Goal: Task Accomplishment & Management: Use online tool/utility

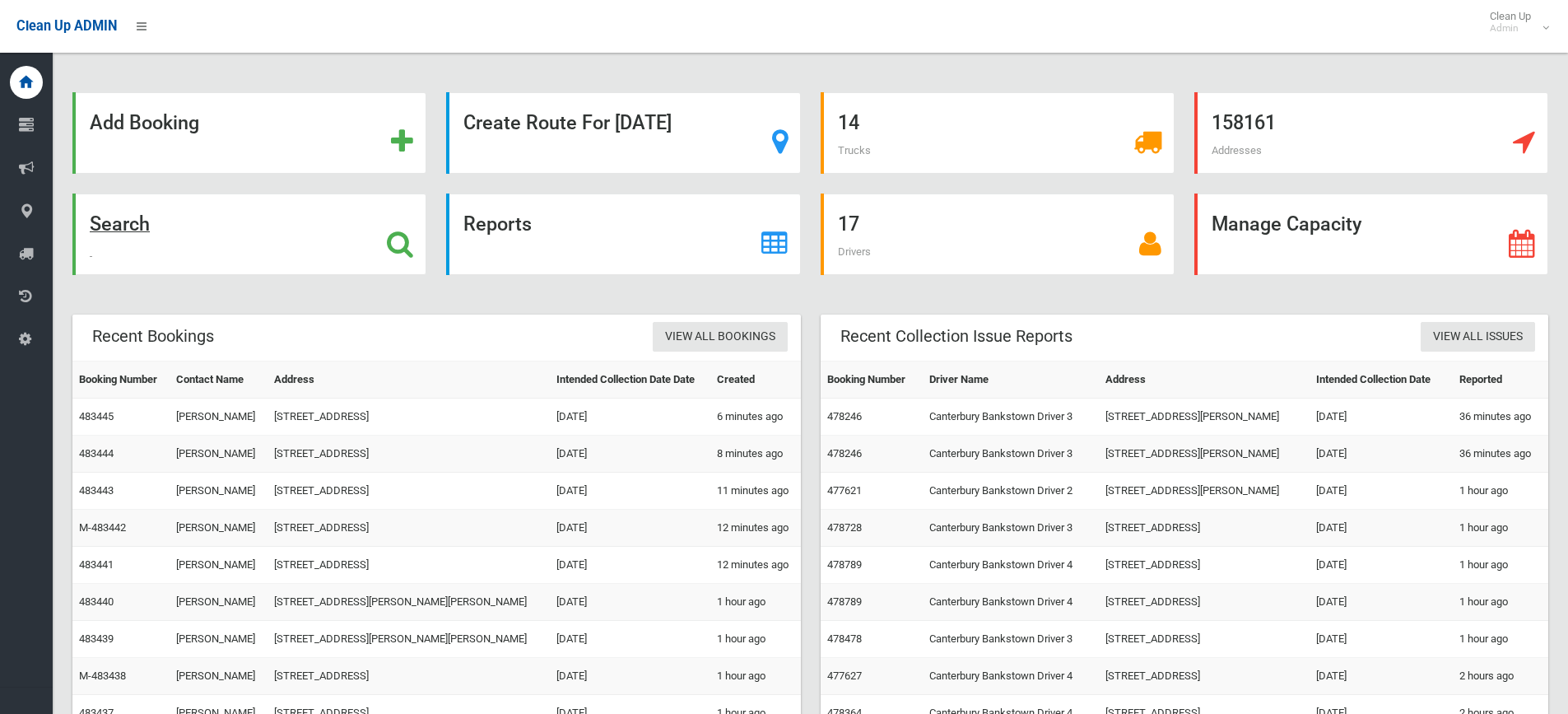
click at [401, 233] on icon at bounding box center [400, 243] width 26 height 28
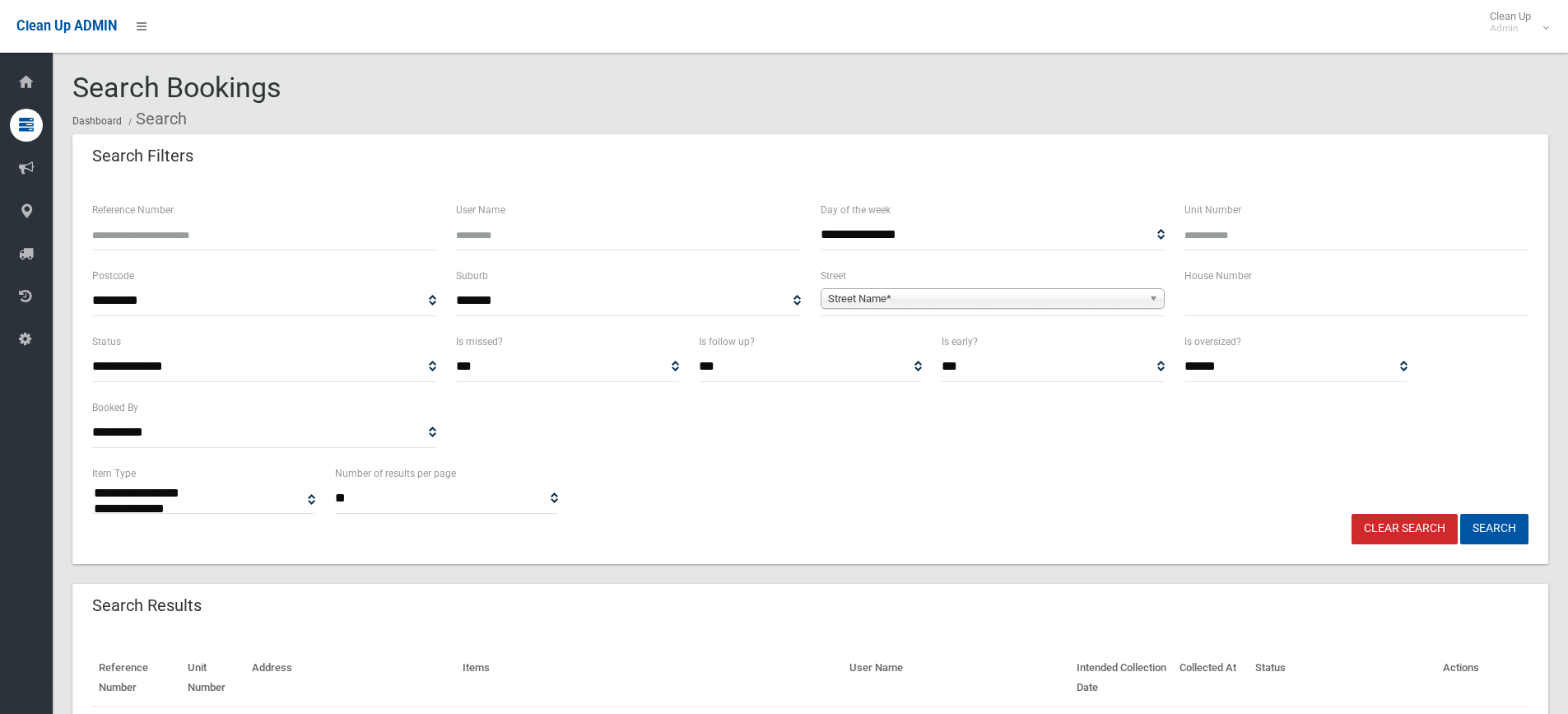
select select
click at [1239, 302] on input "text" at bounding box center [1357, 301] width 344 height 31
type input "**"
click at [1152, 297] on b at bounding box center [1156, 298] width 15 height 18
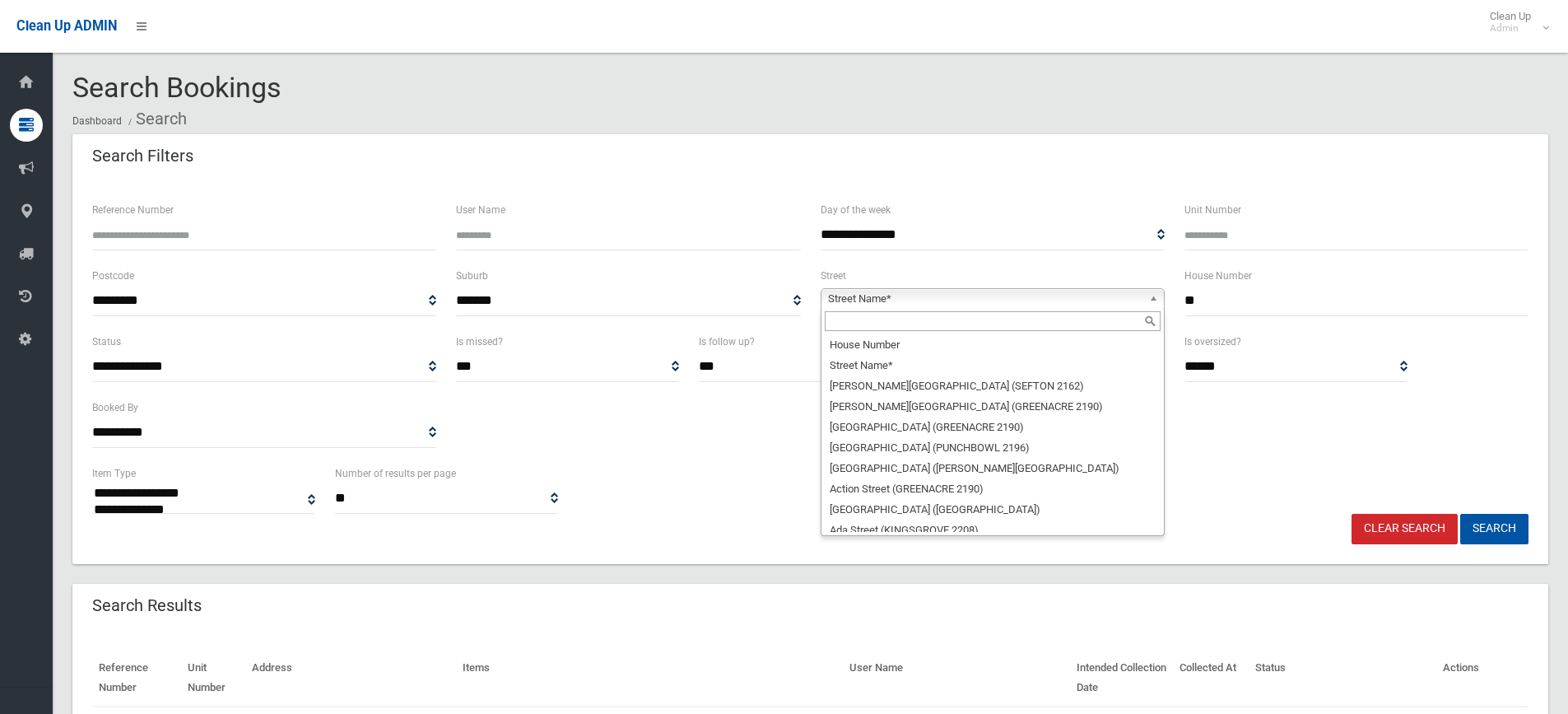
click at [941, 322] on input "text" at bounding box center [993, 320] width 336 height 19
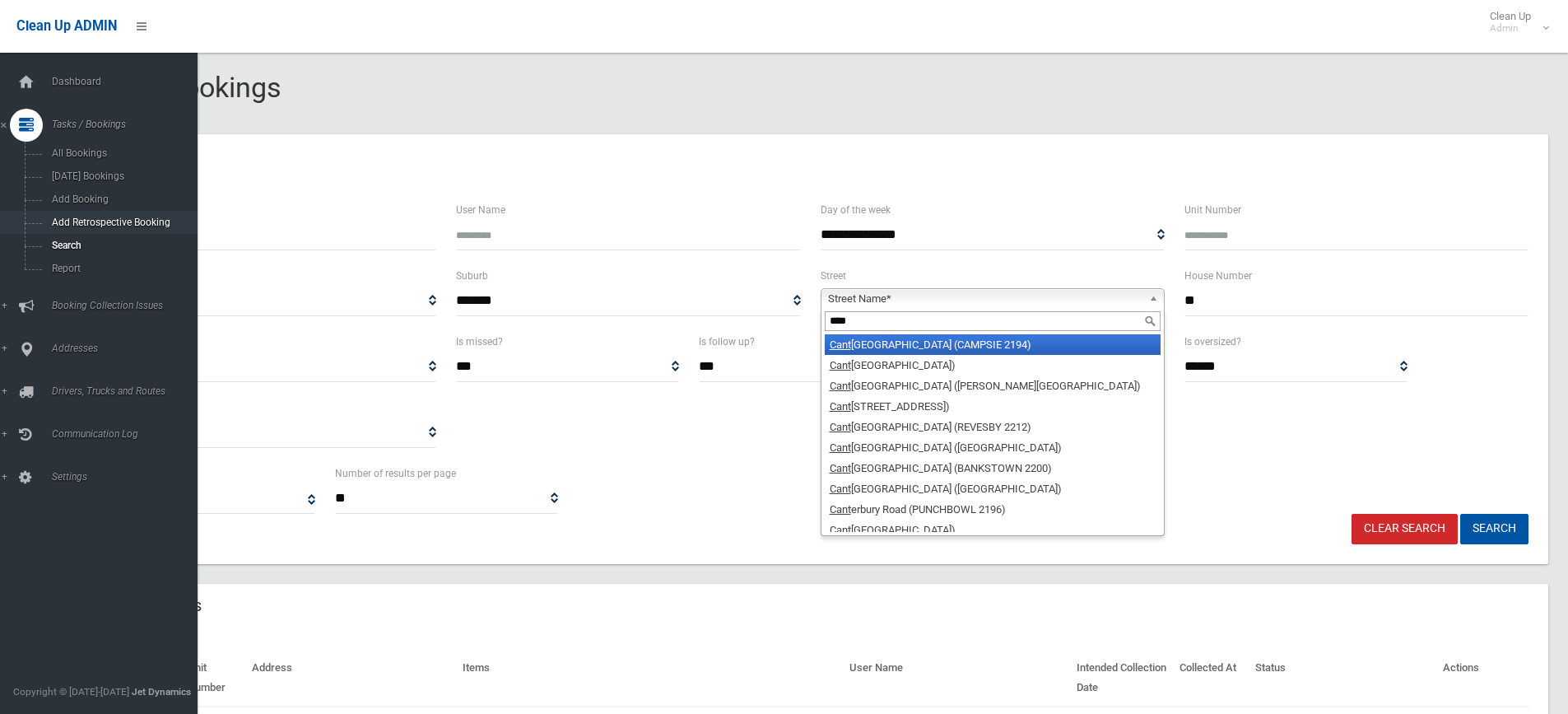
type input "****"
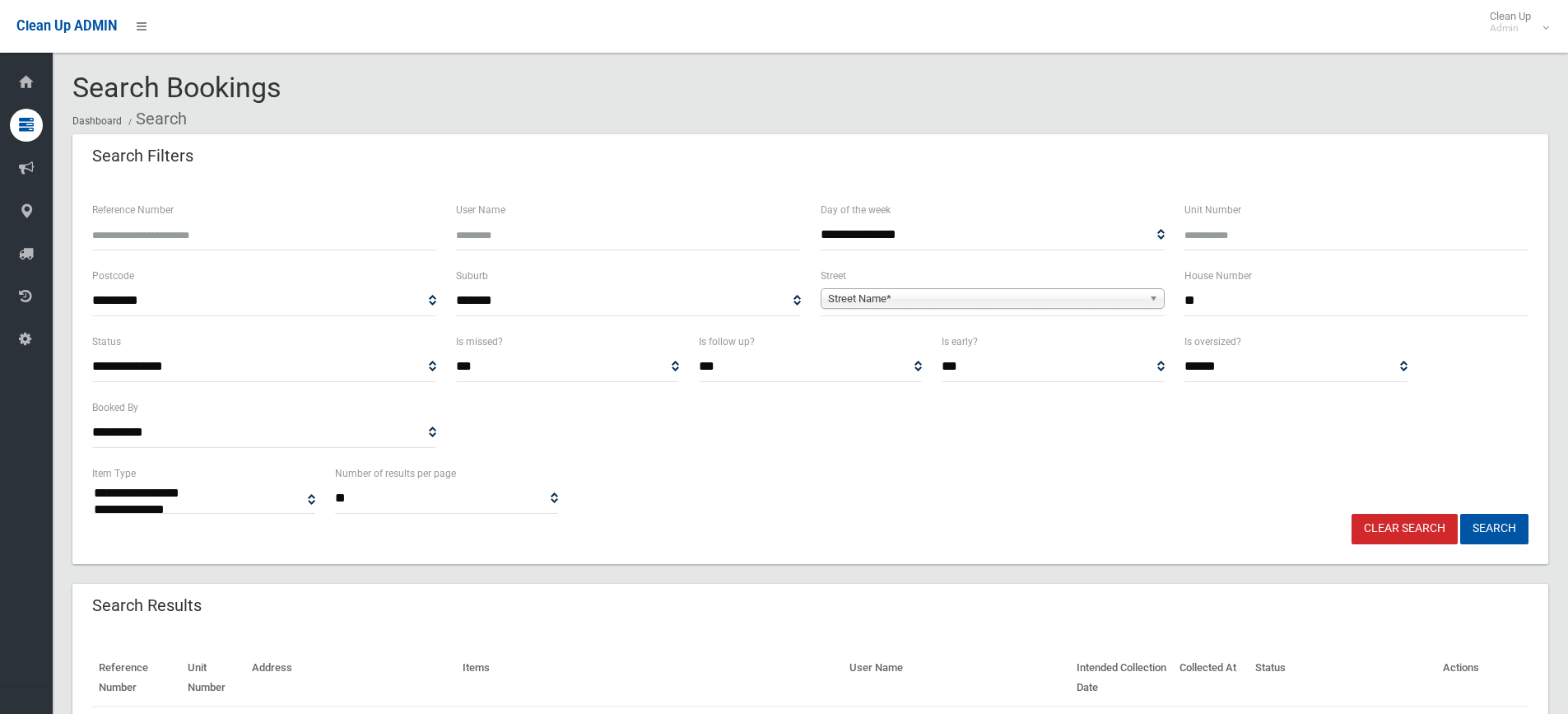
click at [1155, 296] on b at bounding box center [1156, 298] width 15 height 18
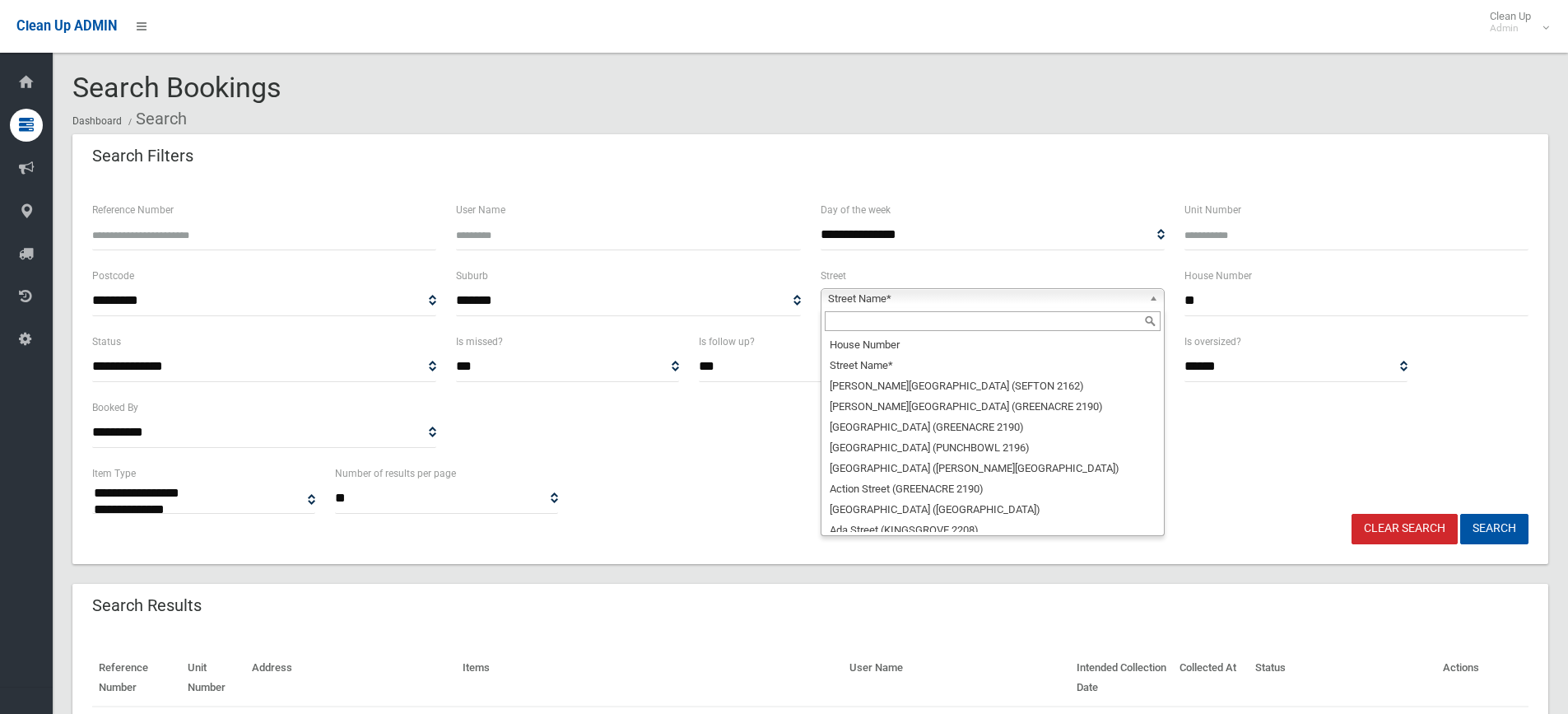
click at [1058, 322] on input "text" at bounding box center [993, 320] width 336 height 19
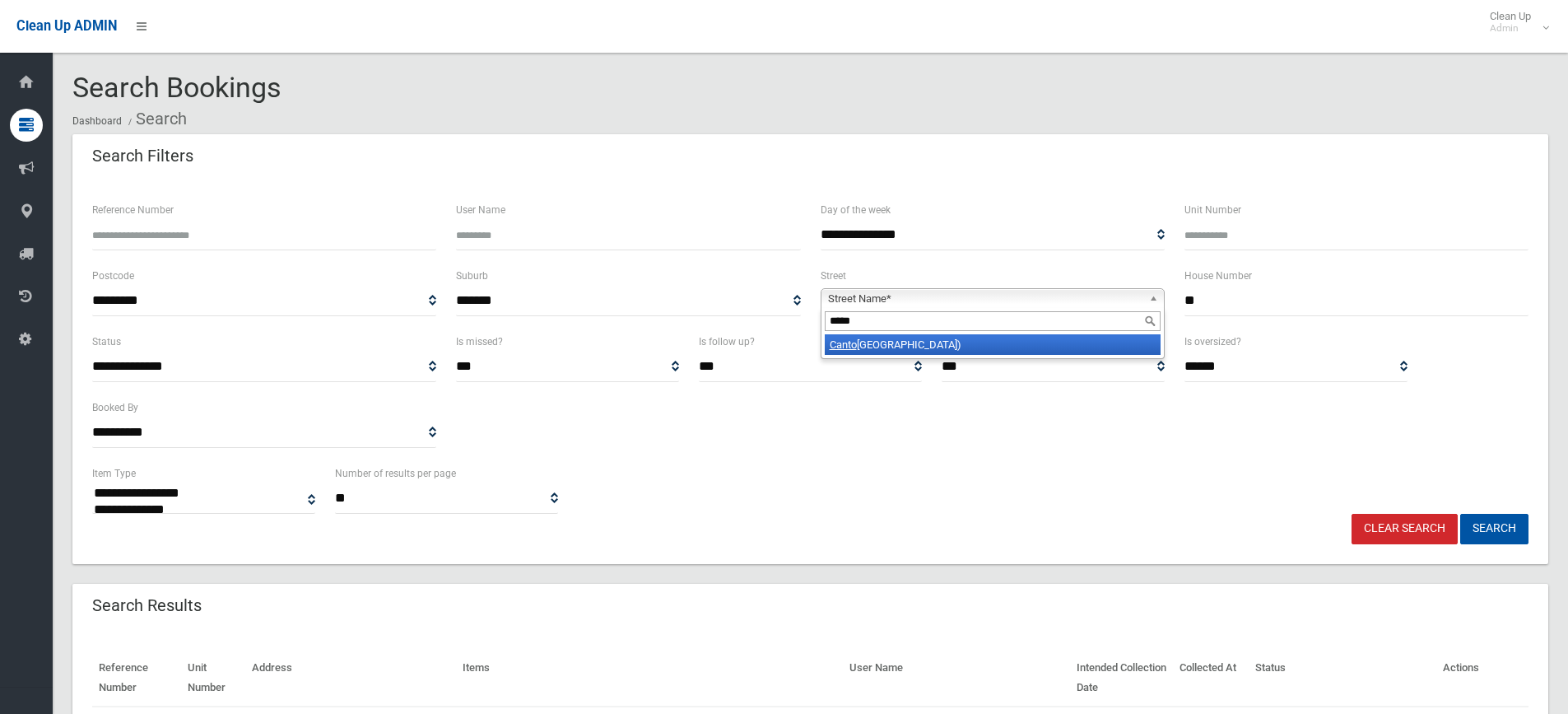
type input "******"
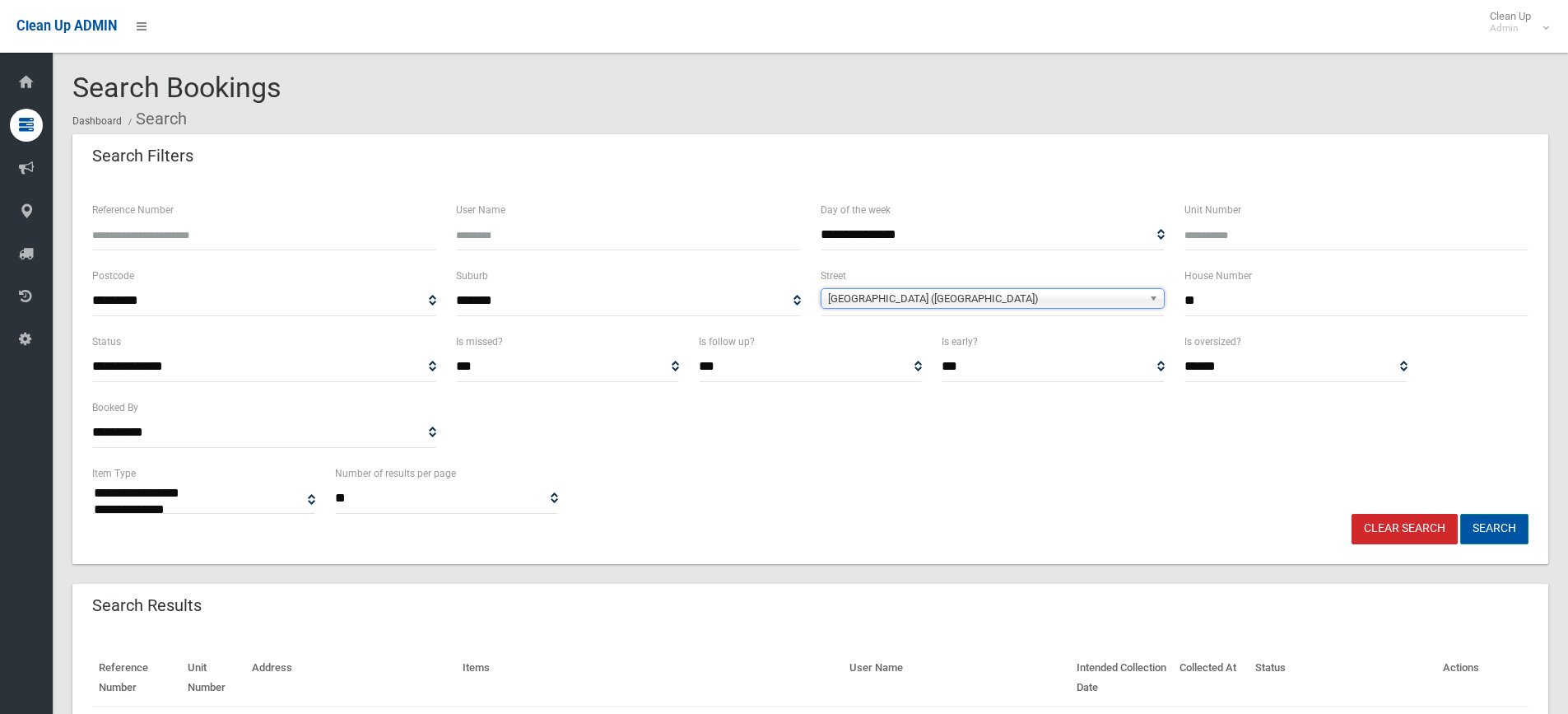
click at [1514, 525] on button "Search" at bounding box center [1495, 528] width 68 height 31
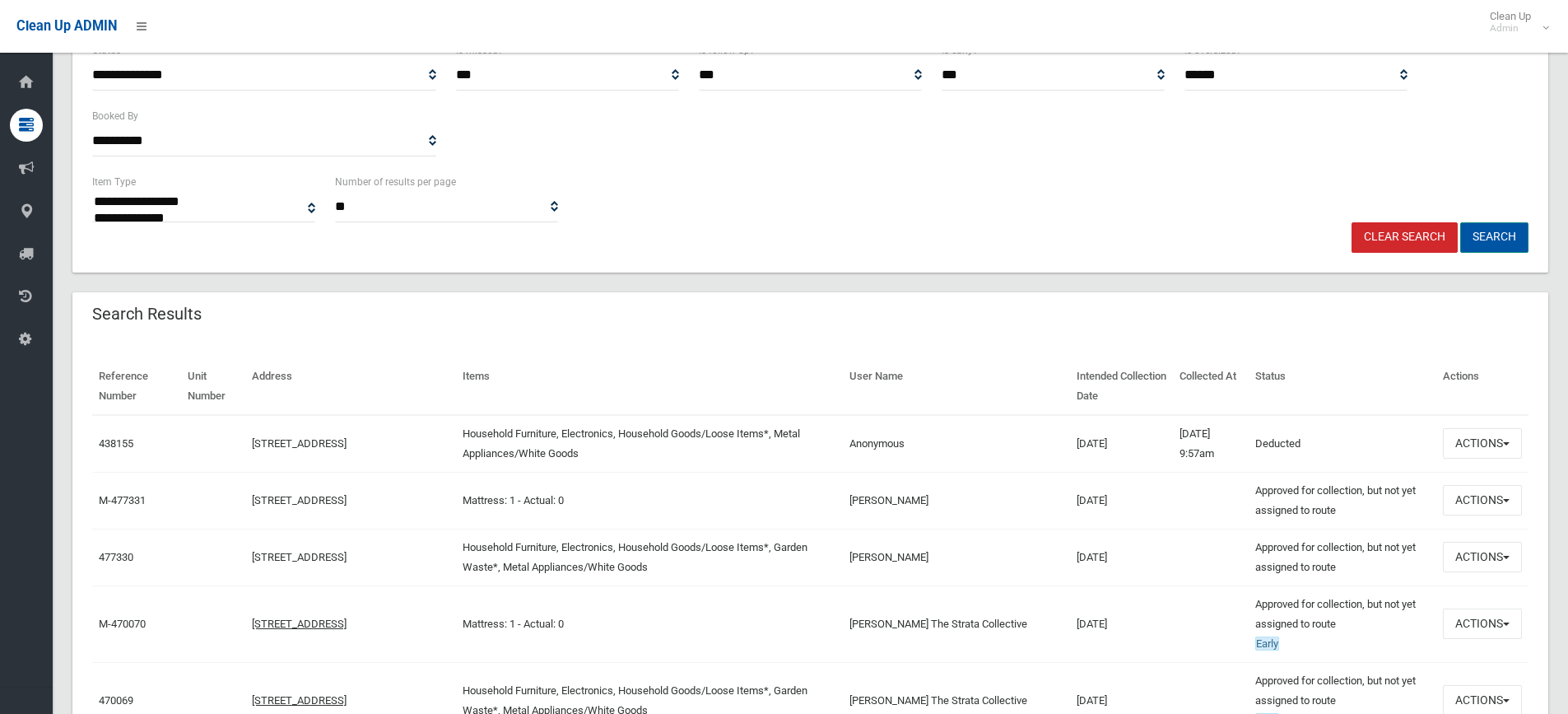
scroll to position [329, 0]
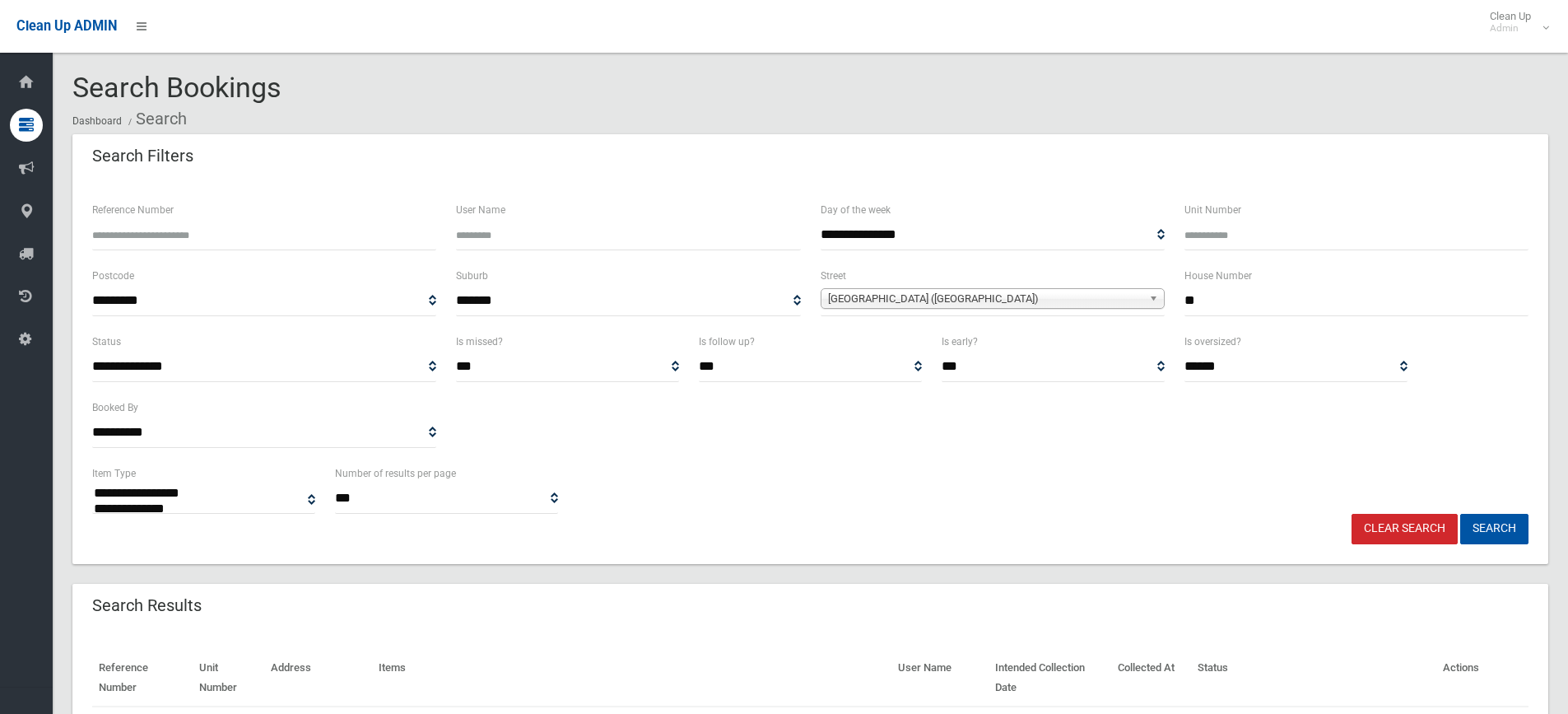
select select
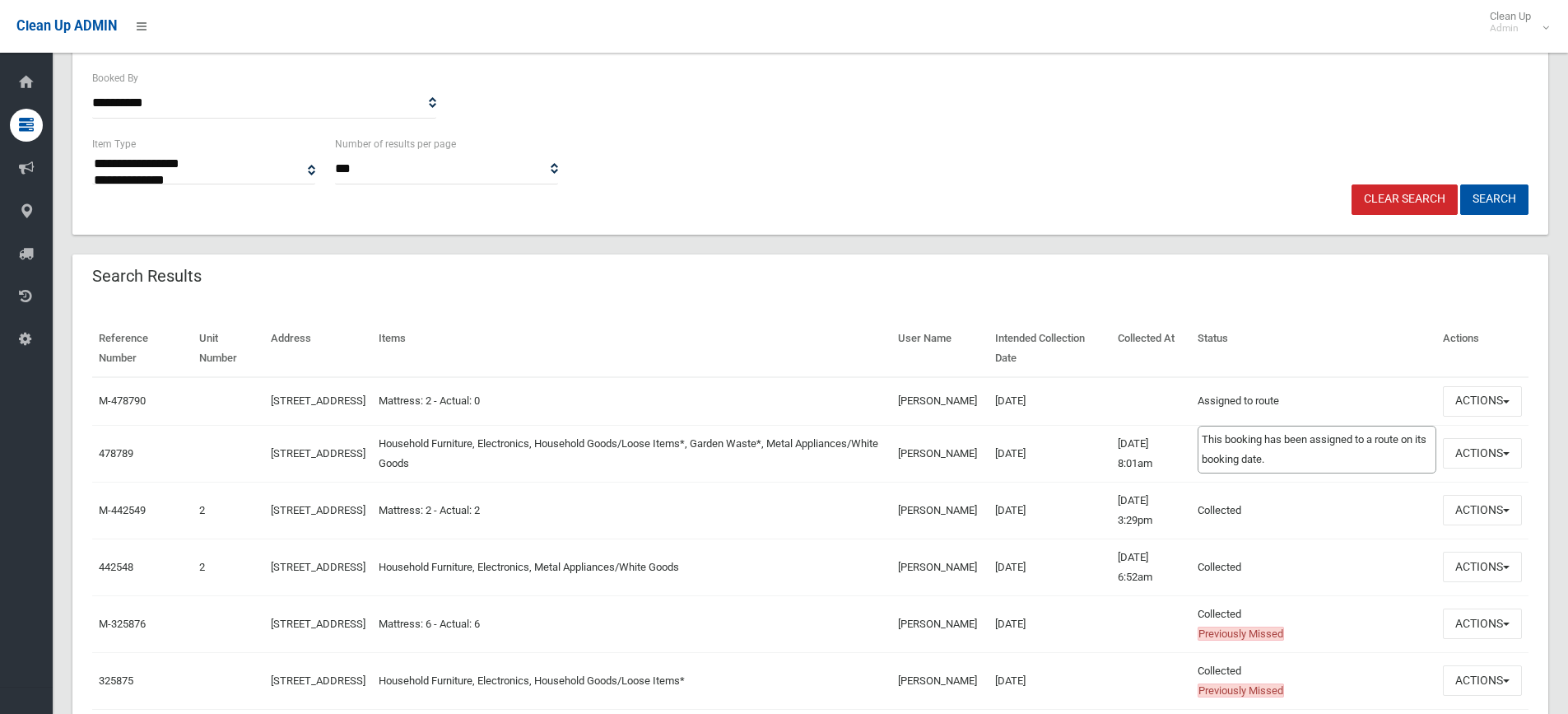
scroll to position [412, 0]
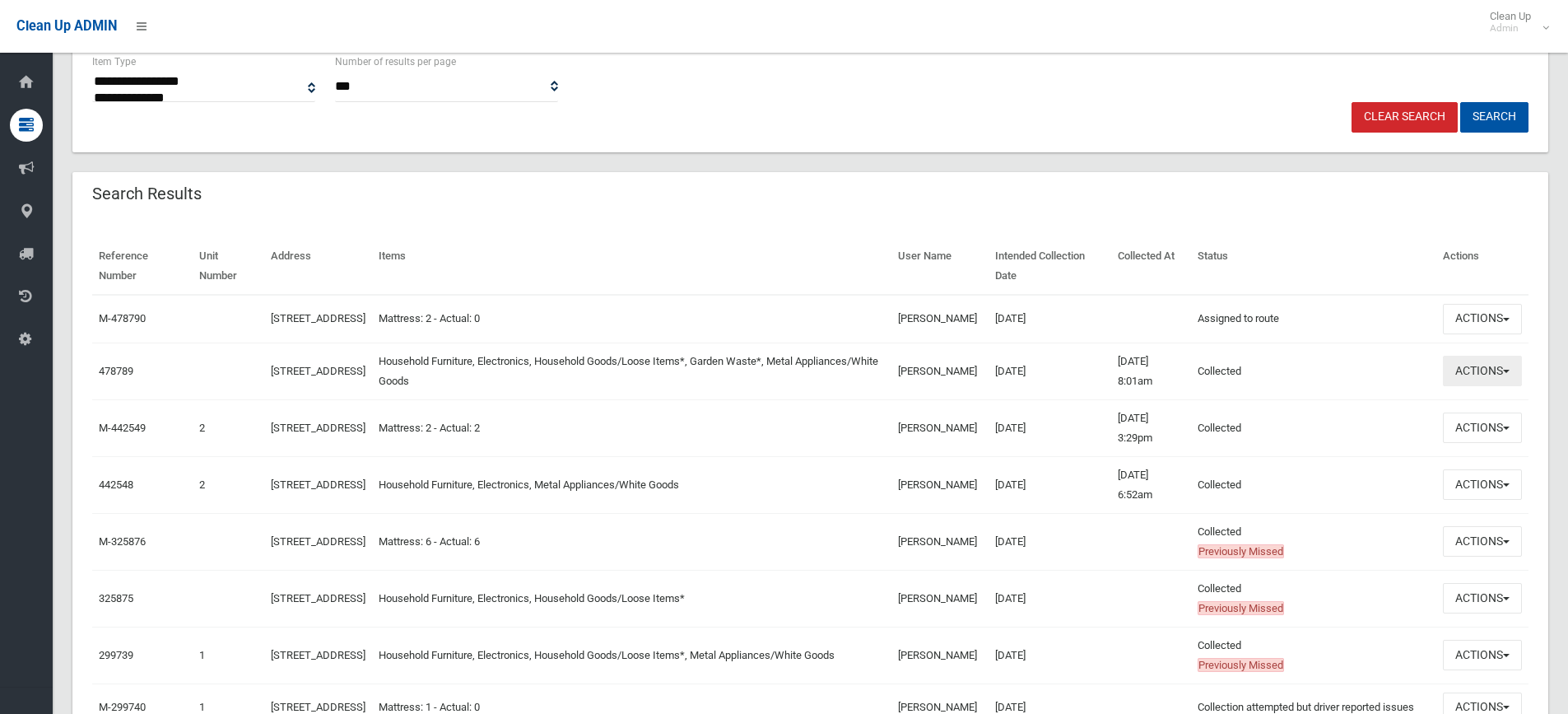
click at [1500, 375] on button "Actions" at bounding box center [1482, 370] width 79 height 31
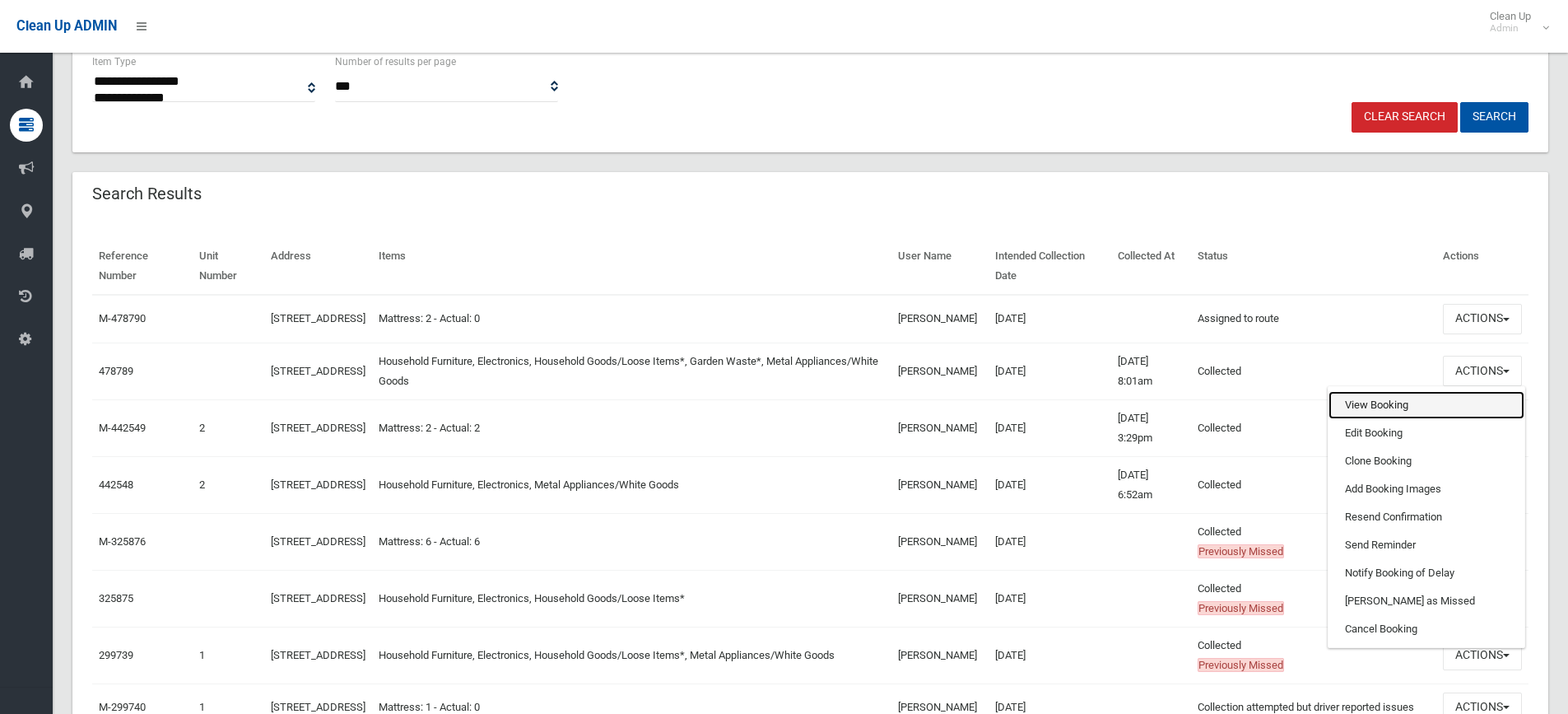
click at [1349, 412] on link "View Booking" at bounding box center [1426, 405] width 196 height 28
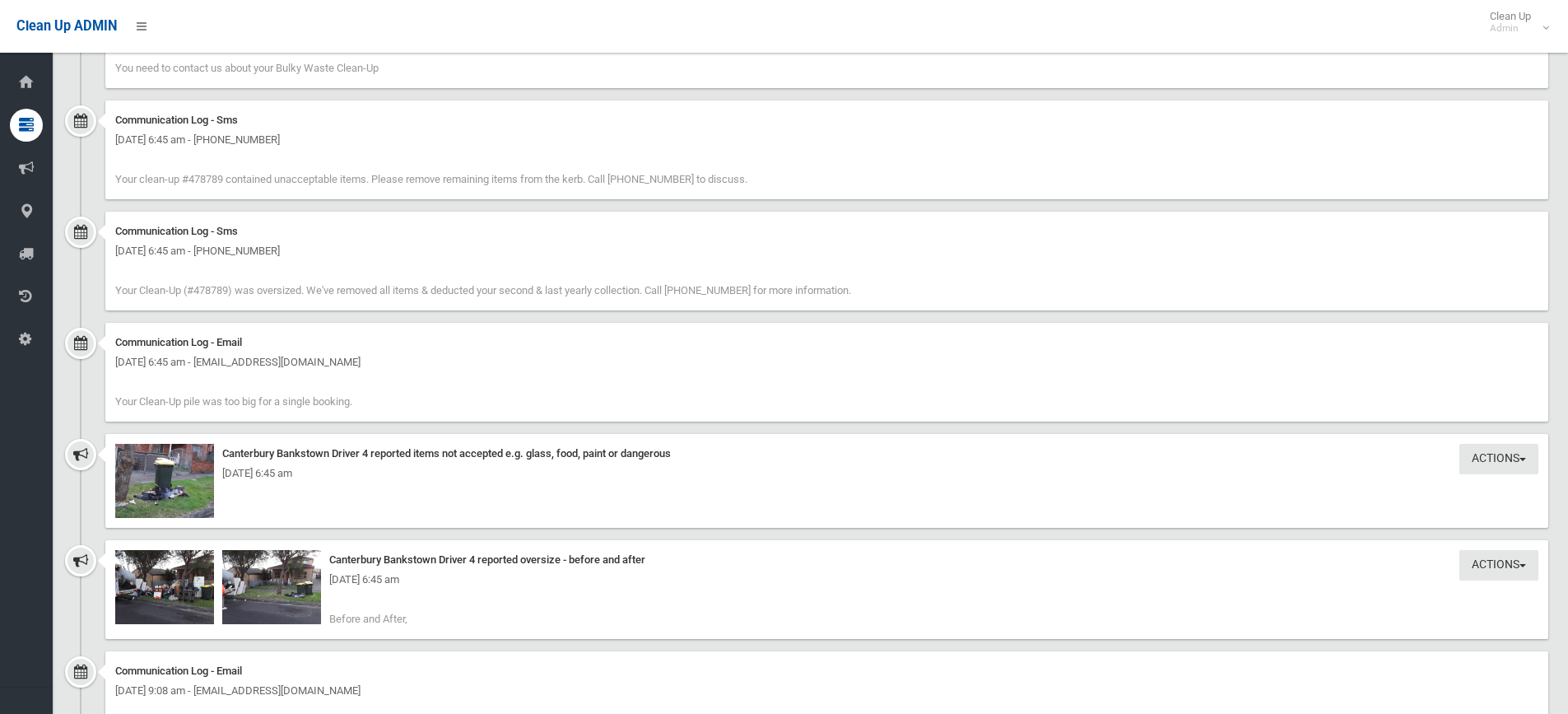
scroll to position [1976, 0]
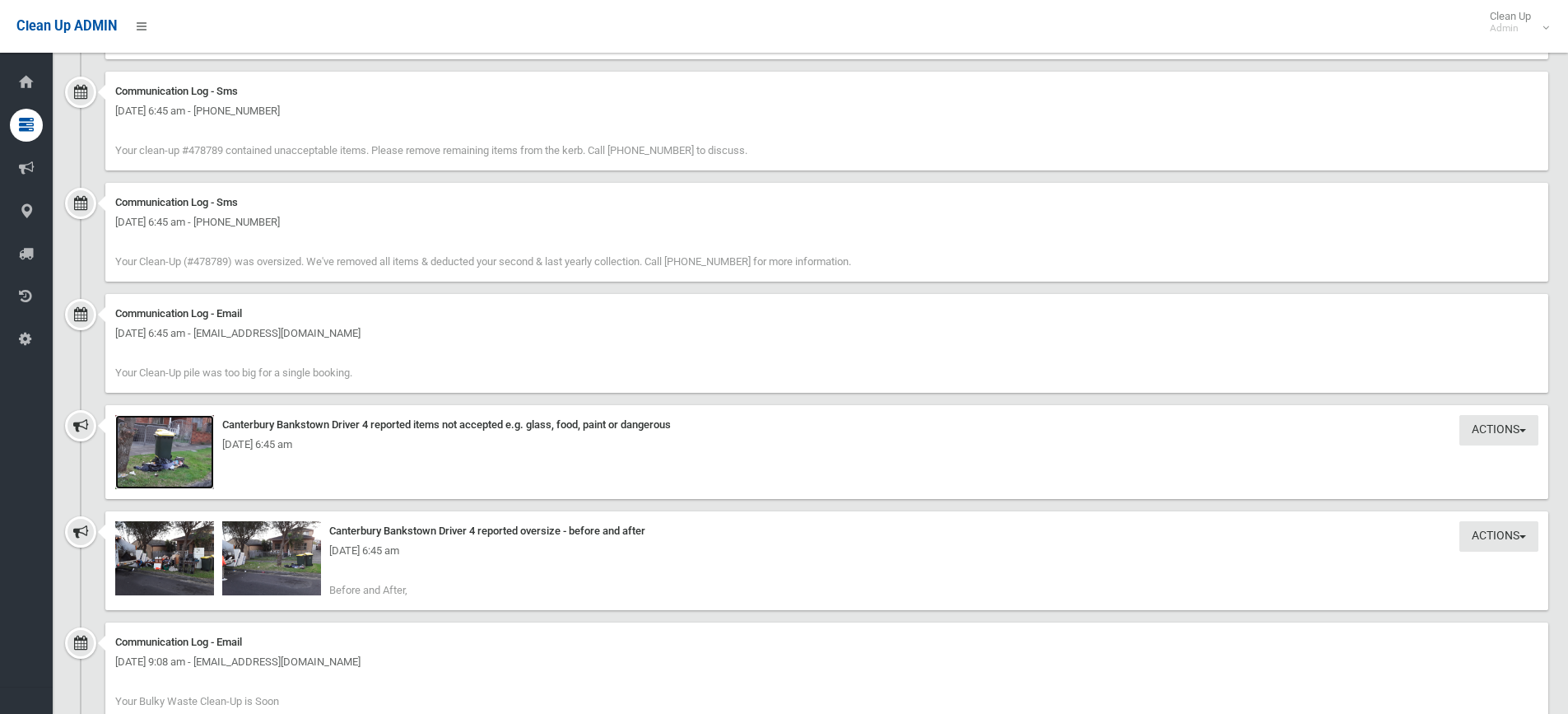
click at [166, 457] on img at bounding box center [165, 452] width 99 height 74
click at [180, 558] on div "Friday 5th September 2025 - 6:45 am" at bounding box center [827, 550] width 1424 height 19
click at [181, 553] on div "Friday 5th September 2025 - 6:45 am" at bounding box center [827, 550] width 1424 height 19
click at [292, 563] on img at bounding box center [271, 558] width 99 height 74
click at [161, 545] on div "Friday 5th September 2025 - 6:45 am" at bounding box center [827, 550] width 1424 height 19
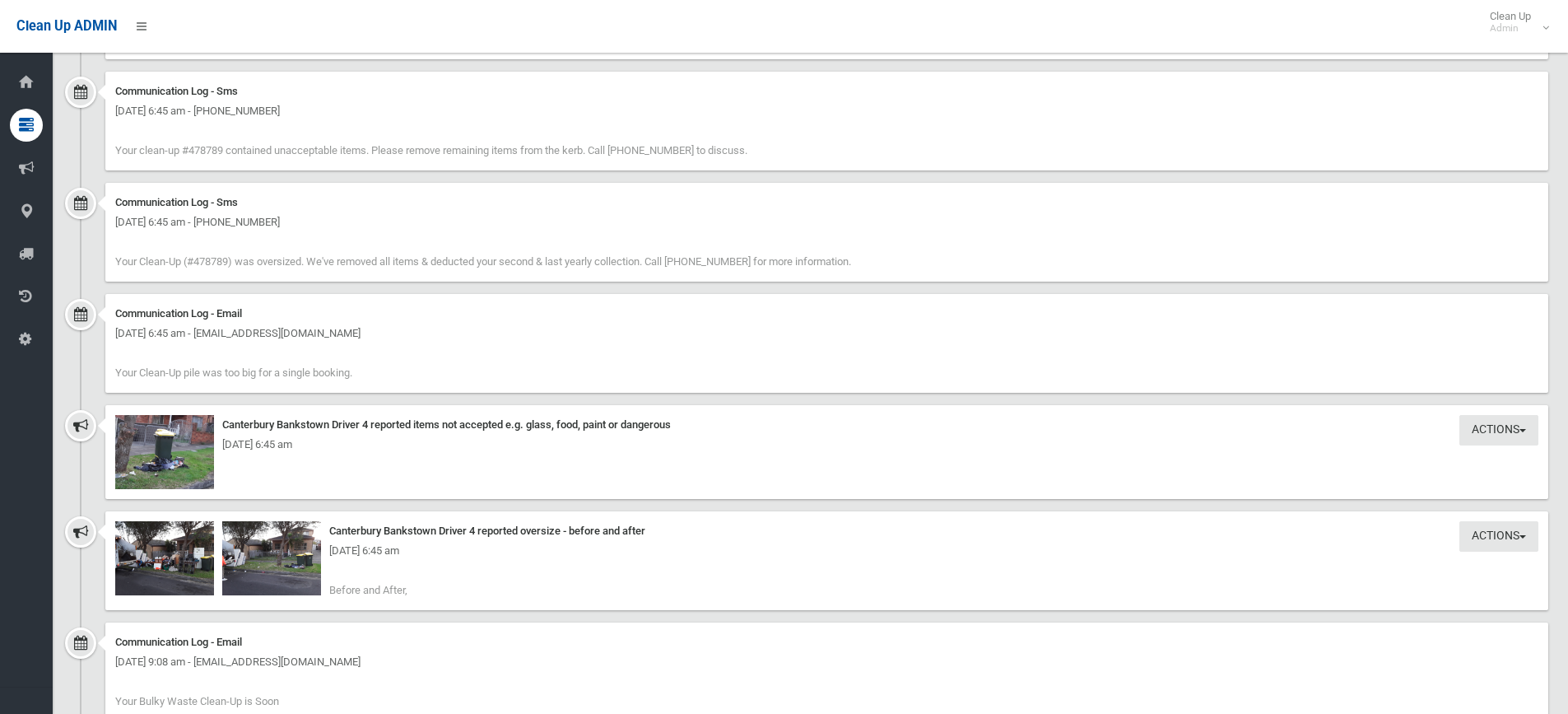
click at [167, 446] on div "Friday 5th September 2025 - 6:45 am" at bounding box center [827, 444] width 1424 height 19
click at [167, 445] on div "Friday 5th September 2025 - 6:45 am" at bounding box center [827, 444] width 1424 height 19
click at [172, 449] on div "Friday 5th September 2025 - 6:45 am" at bounding box center [827, 444] width 1424 height 19
click at [278, 564] on img at bounding box center [271, 558] width 99 height 74
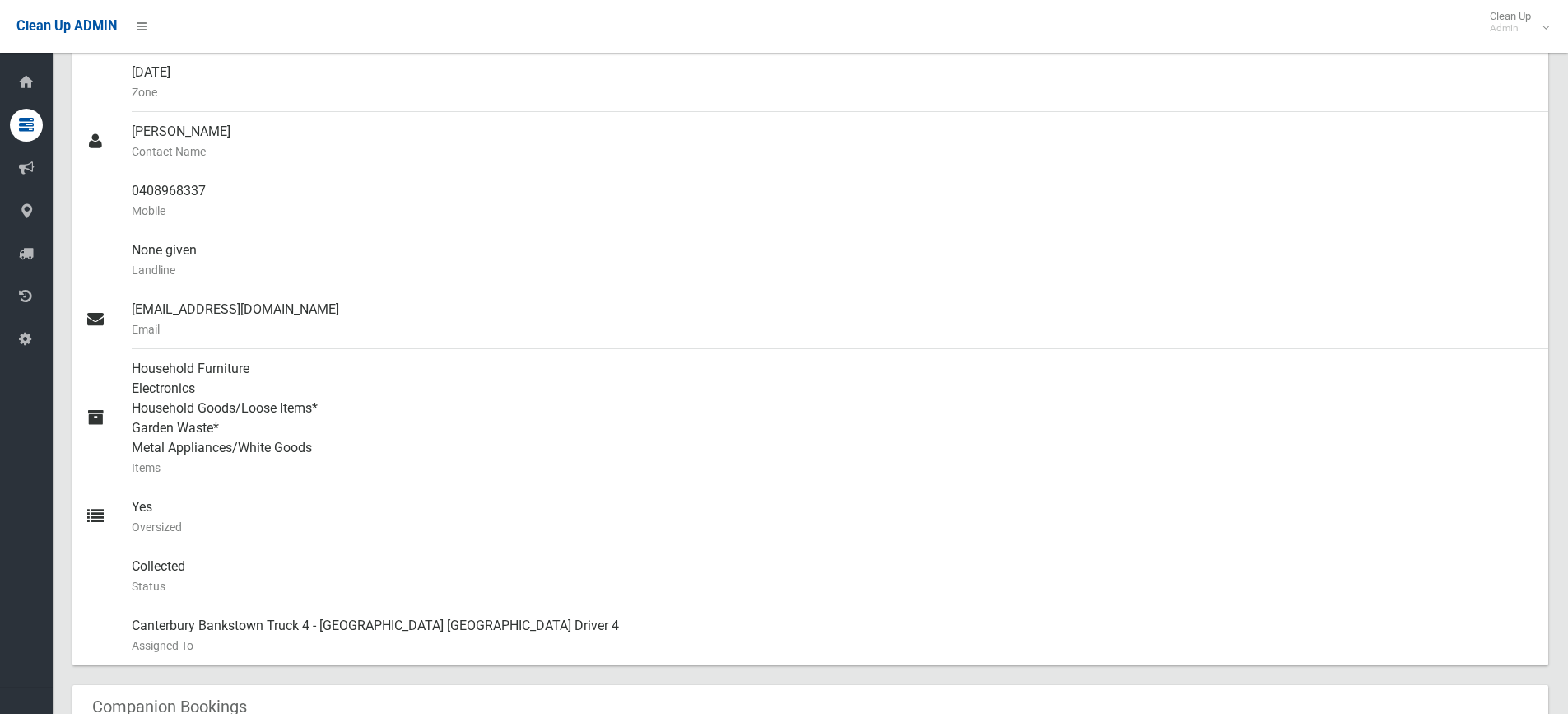
scroll to position [0, 0]
